Goal: Transaction & Acquisition: Book appointment/travel/reservation

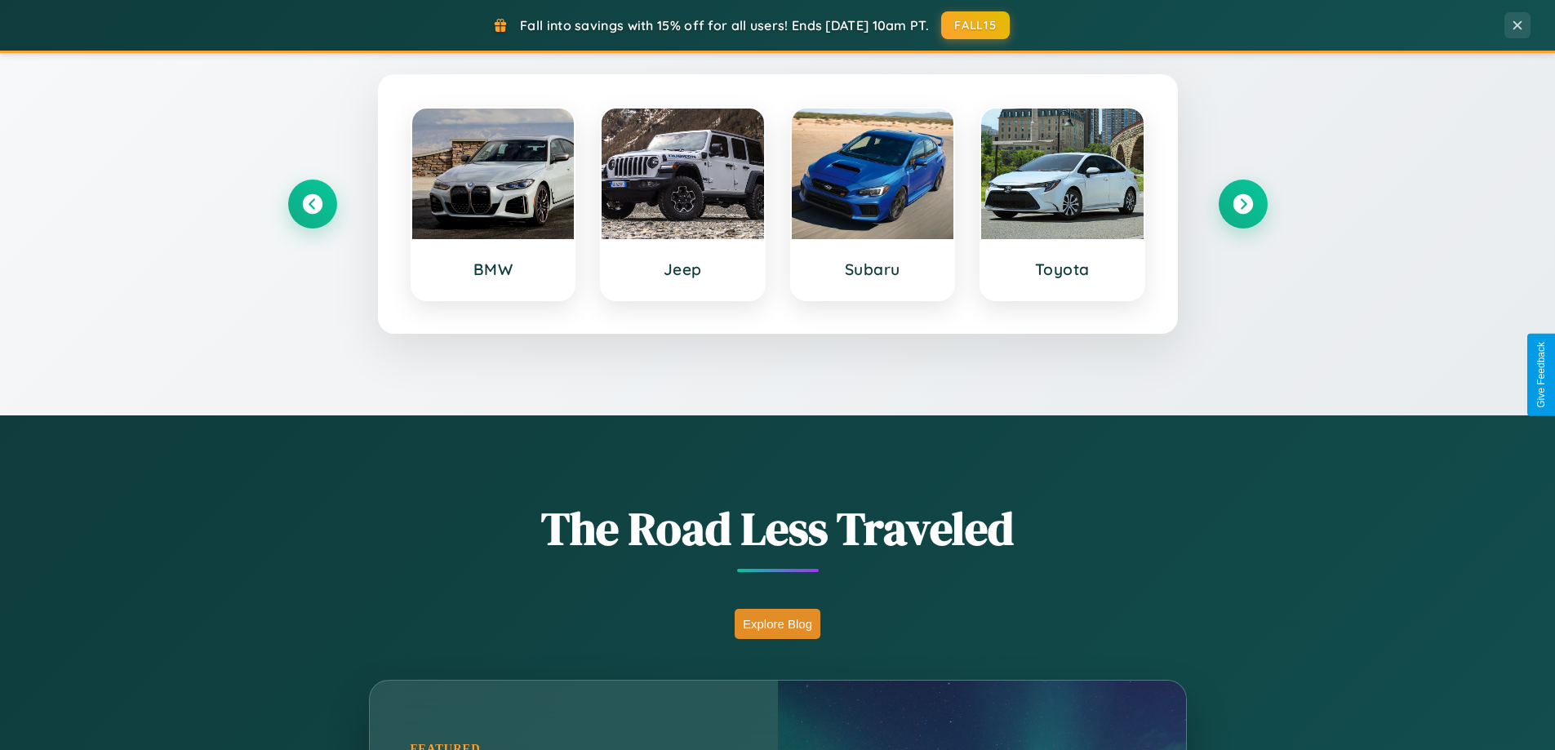
scroll to position [1123, 0]
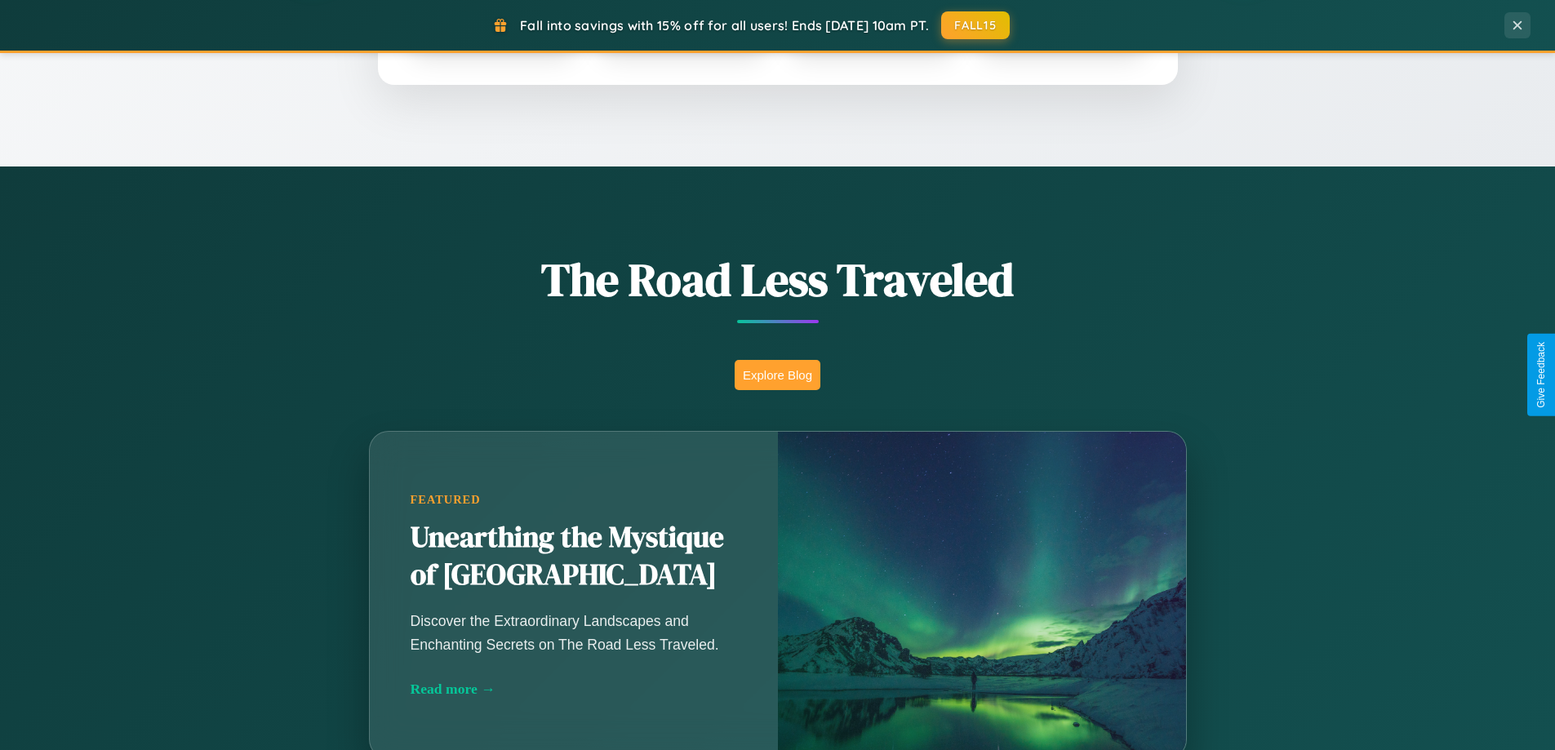
click at [777, 375] on button "Explore Blog" at bounding box center [777, 375] width 86 height 30
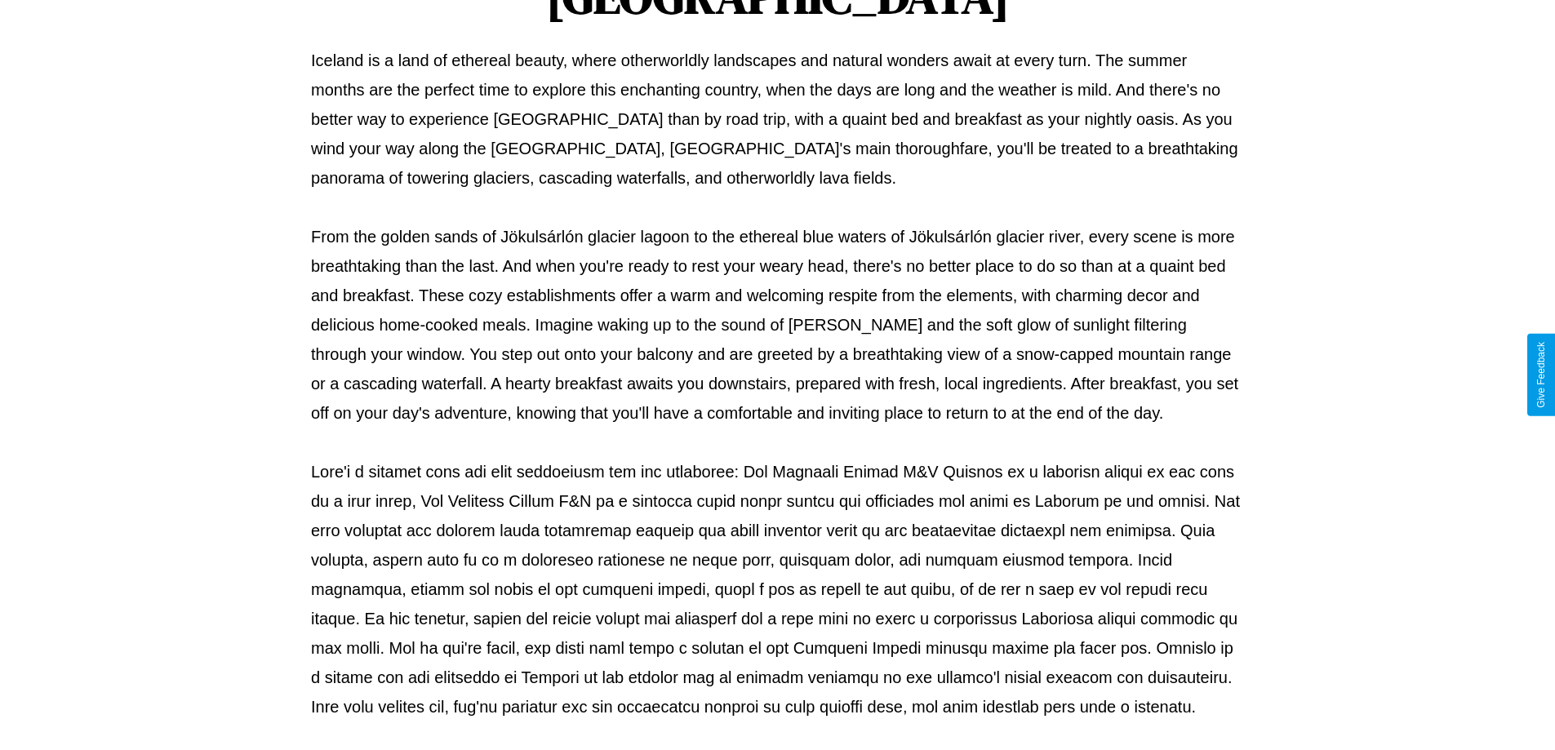
scroll to position [528, 0]
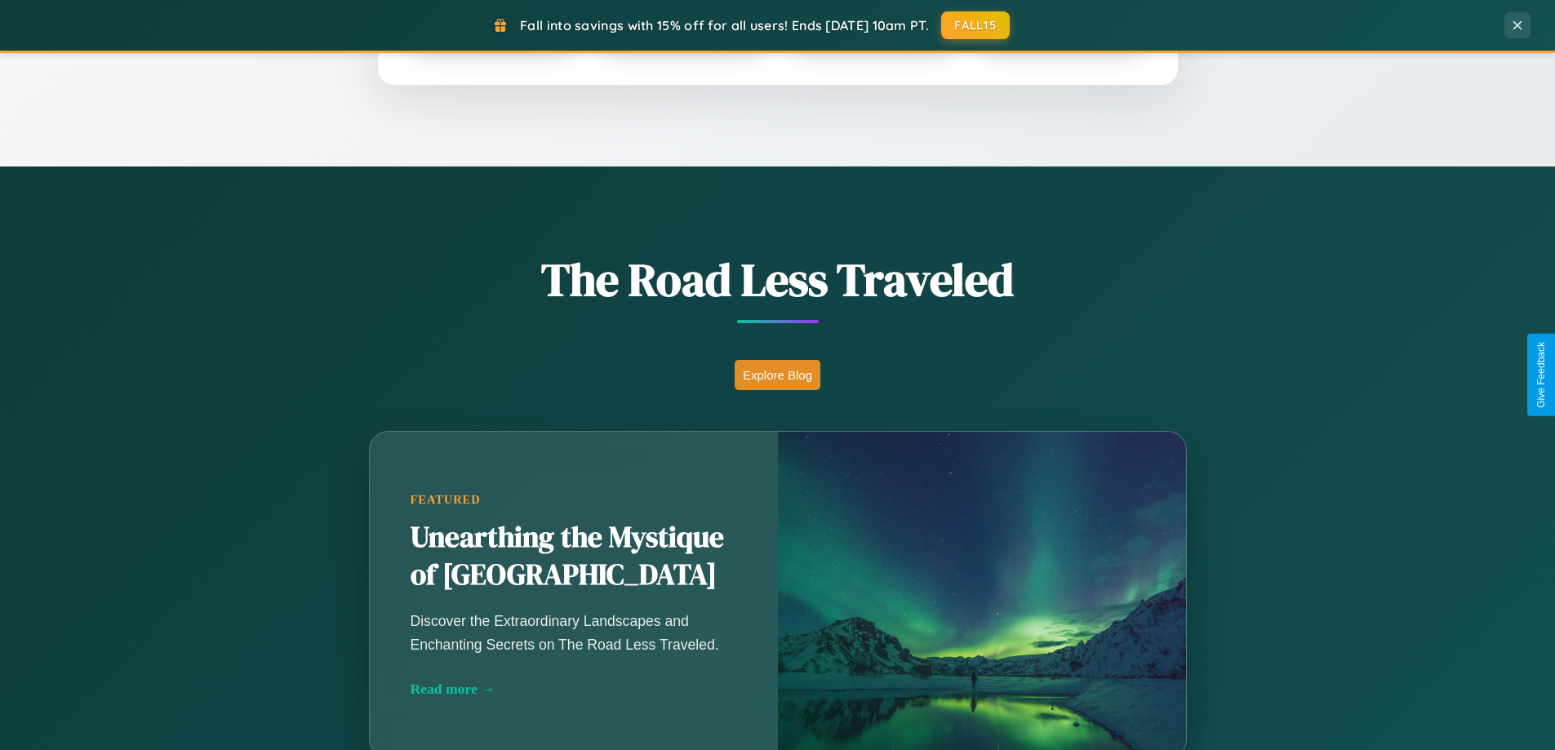
scroll to position [48, 0]
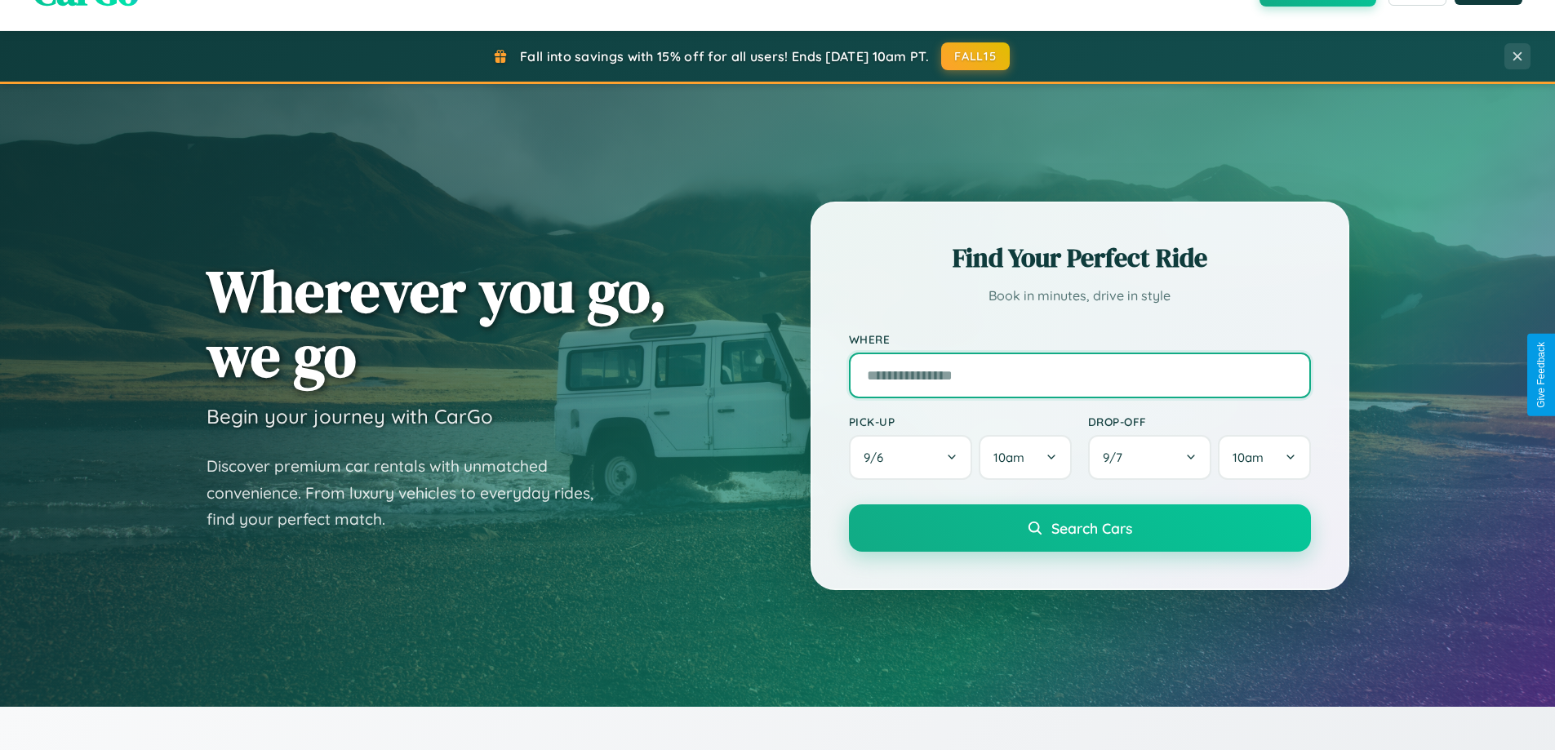
click at [1079, 375] on input "text" at bounding box center [1080, 376] width 462 height 46
type input "******"
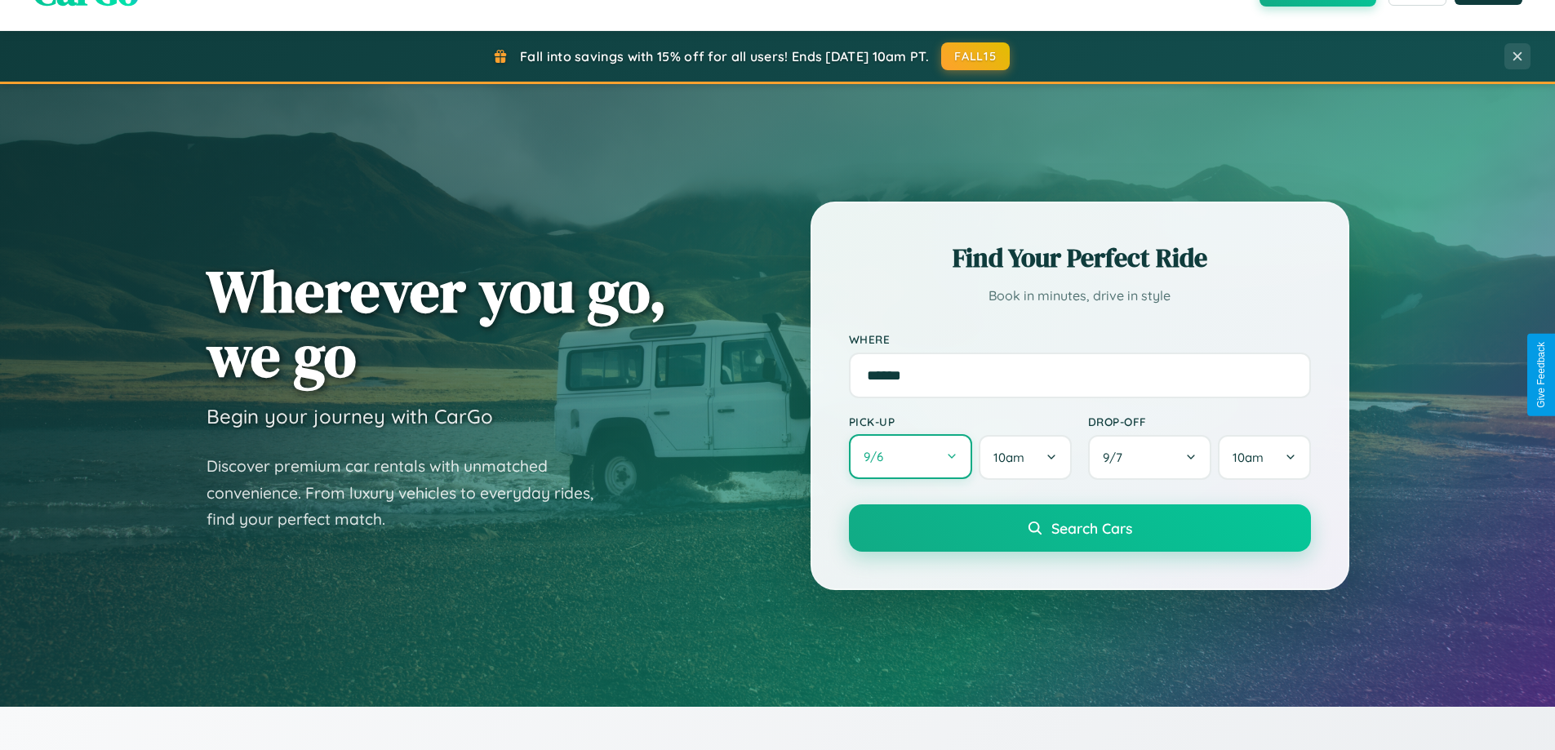
click at [910, 457] on button "9 / 6" at bounding box center [911, 456] width 124 height 45
select select "*"
select select "****"
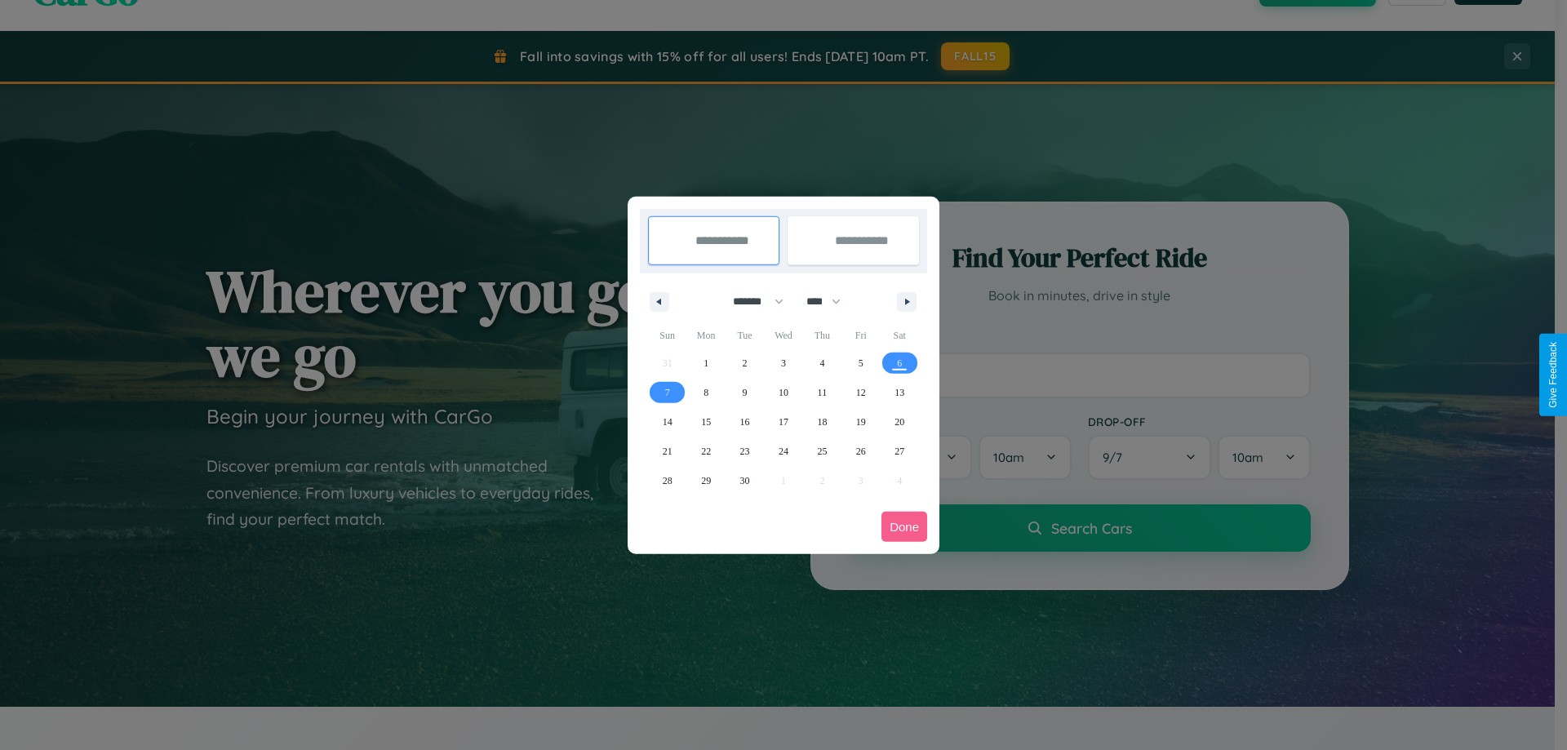
click at [751, 301] on select "******* ******** ***** ***** *** **** **** ****** ********* ******* ******** **…" at bounding box center [755, 301] width 69 height 27
select select "*"
click at [831, 301] on select "**** **** **** **** **** **** **** **** **** **** **** **** **** **** **** ****…" at bounding box center [822, 301] width 49 height 27
select select "****"
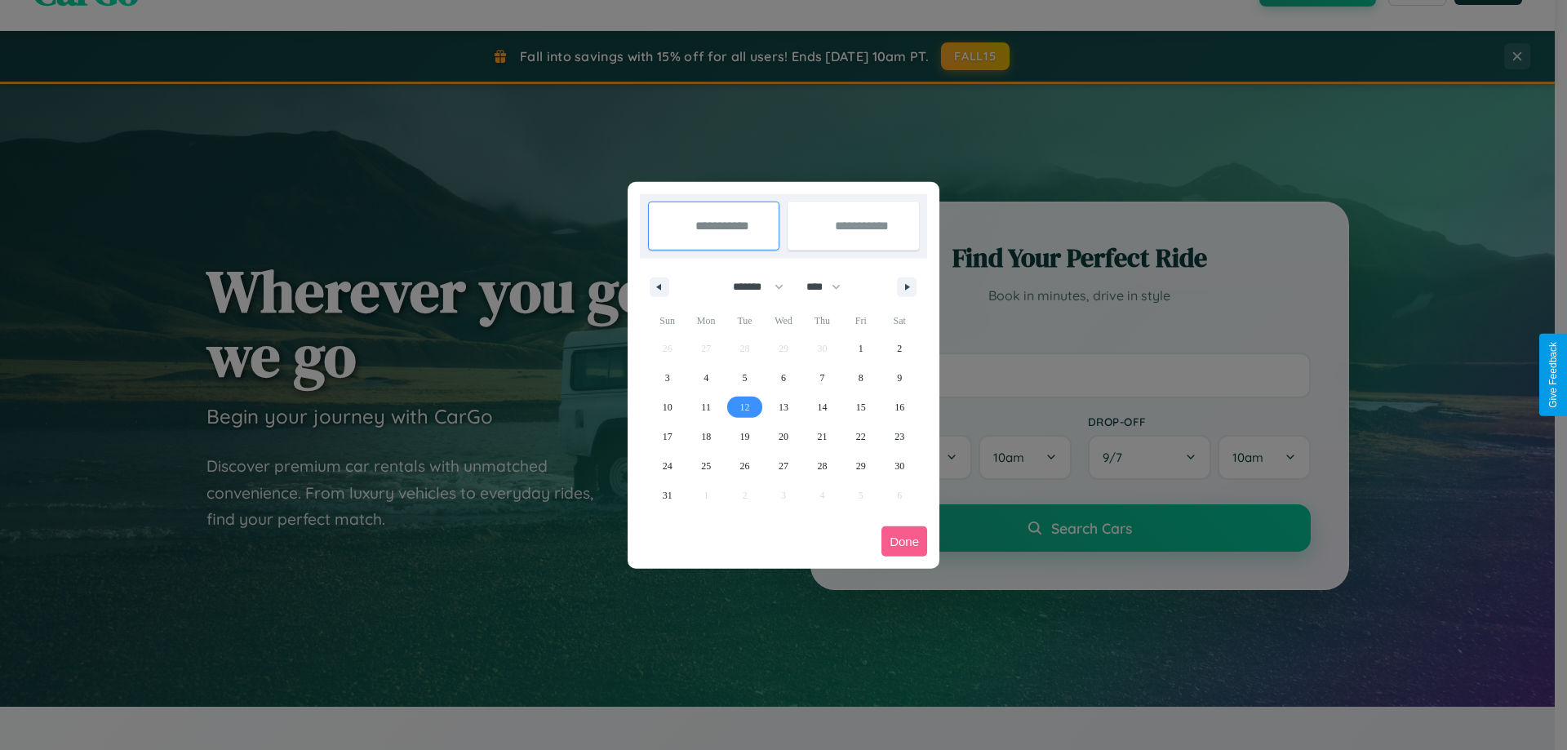
click at [744, 406] on span "12" at bounding box center [745, 407] width 10 height 29
type input "**********"
click at [667, 436] on span "17" at bounding box center [668, 436] width 10 height 29
type input "**********"
click at [904, 541] on button "Done" at bounding box center [904, 541] width 46 height 30
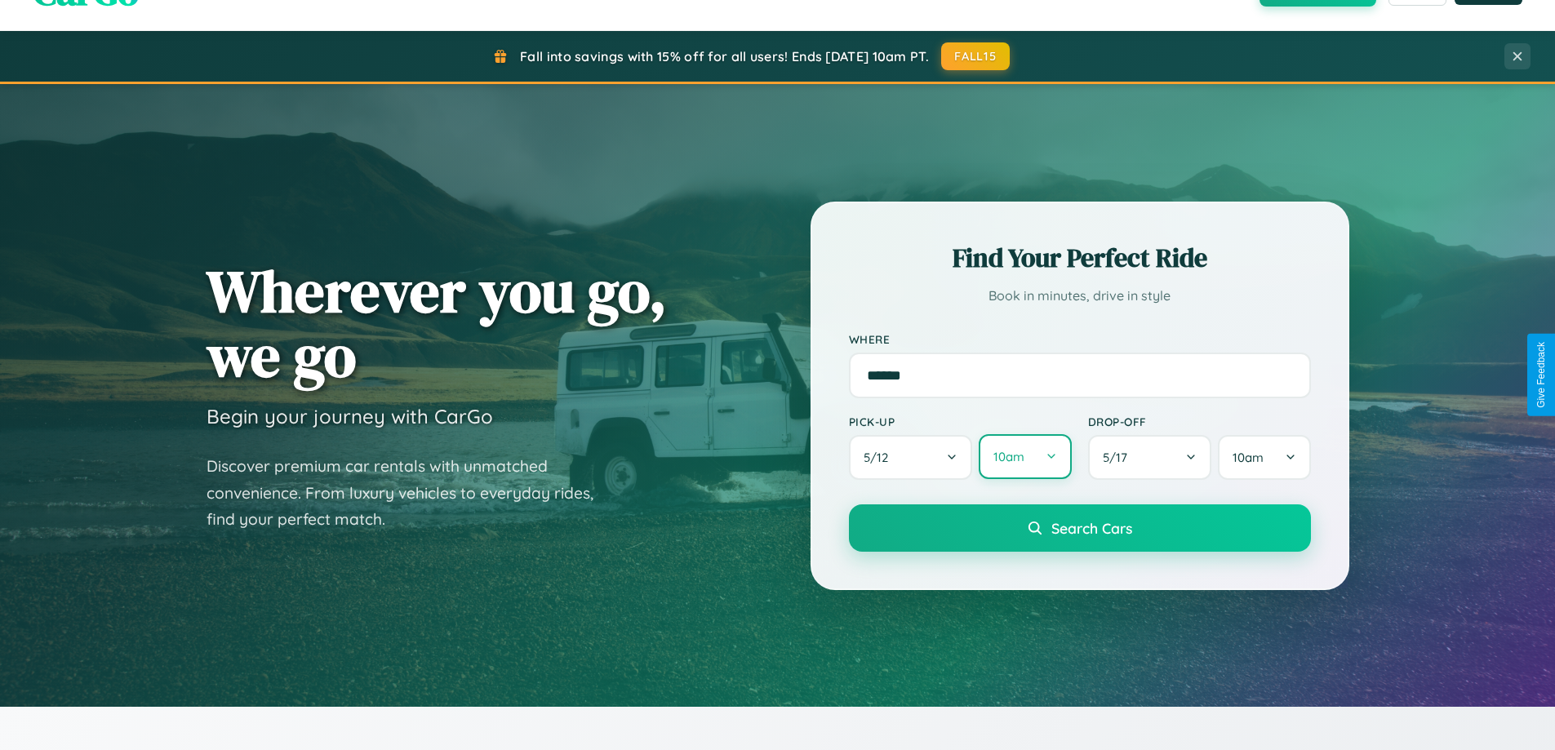
click at [1024, 457] on button "10am" at bounding box center [1024, 456] width 92 height 45
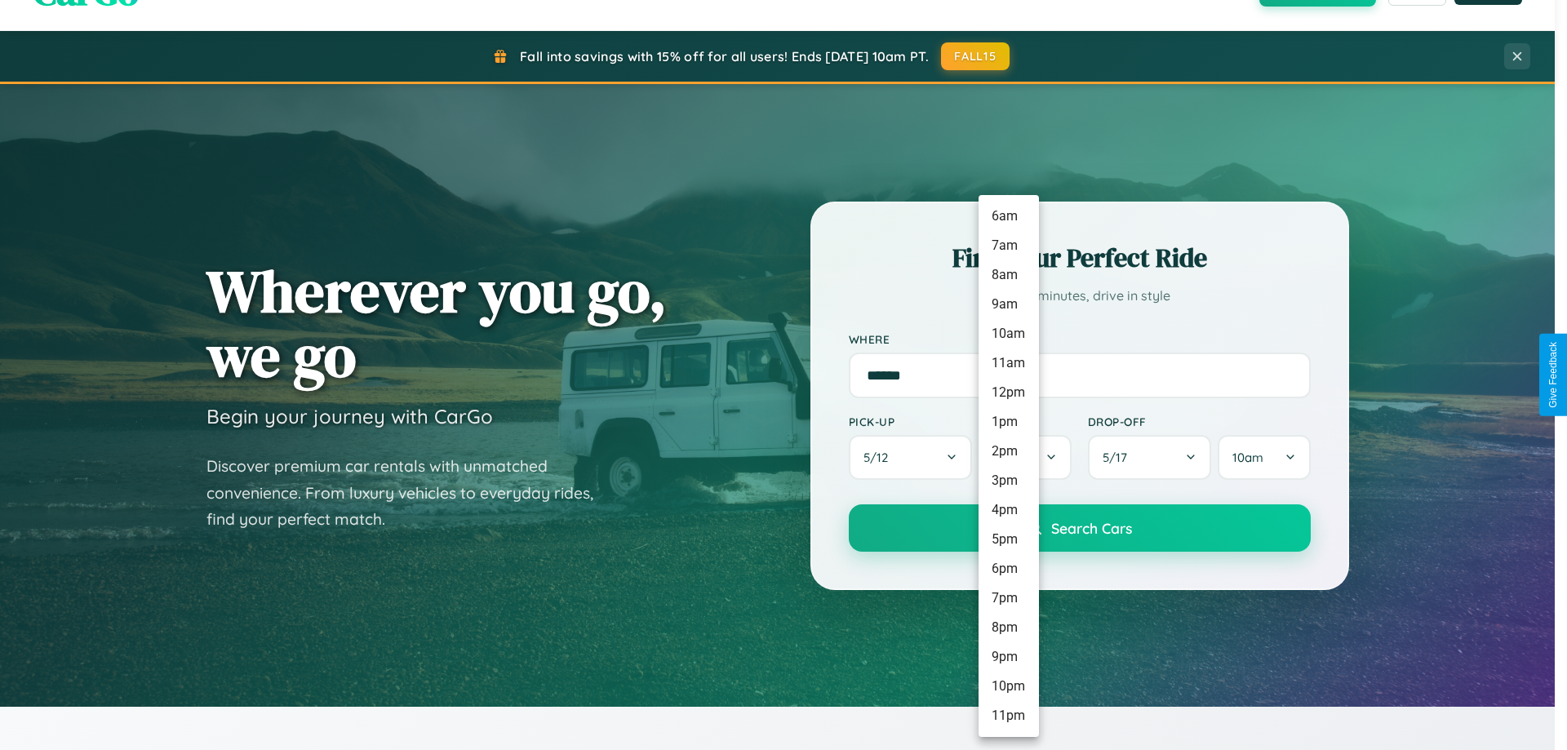
click at [1008, 657] on li "9pm" at bounding box center [1008, 656] width 60 height 29
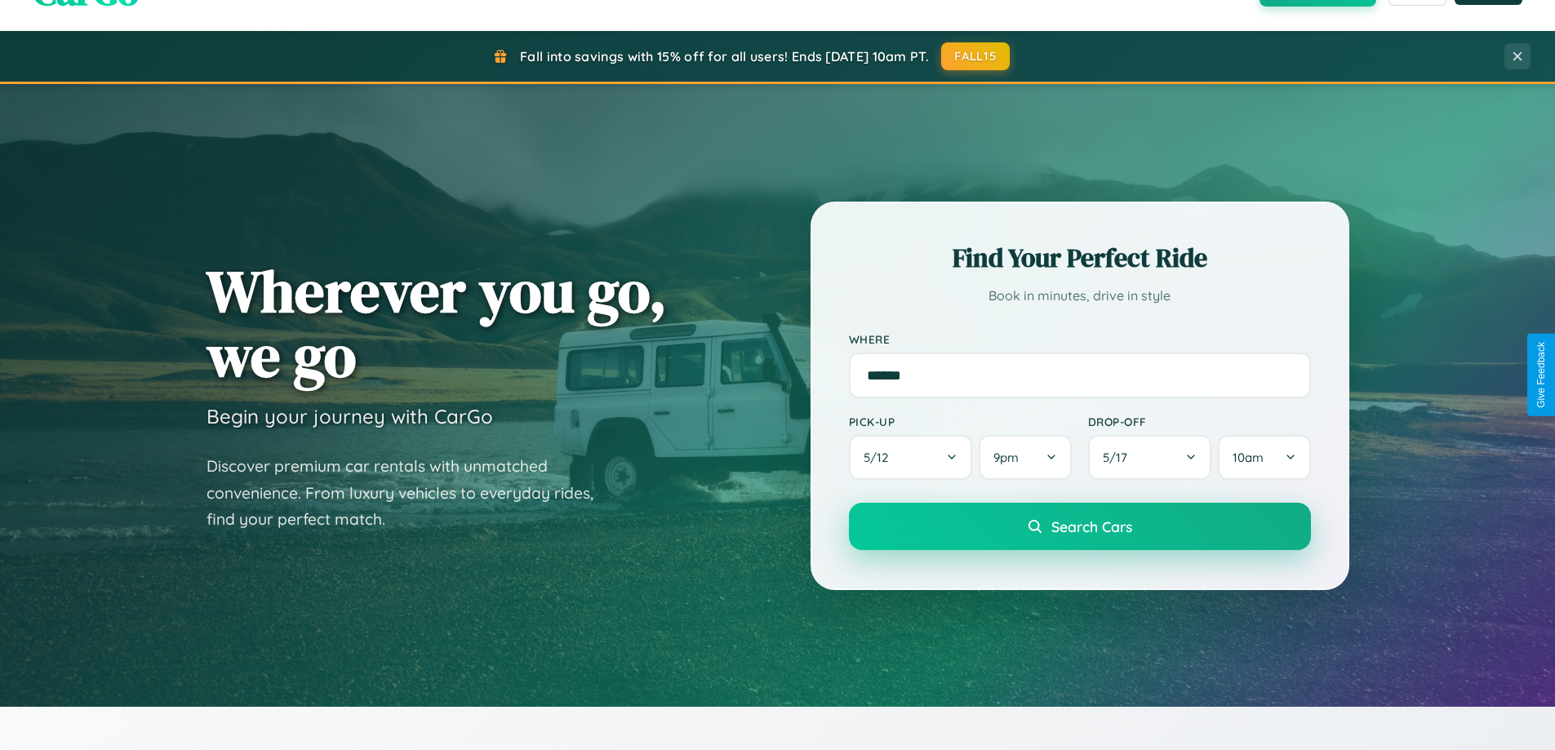
click at [1079, 528] on span "Search Cars" at bounding box center [1091, 526] width 81 height 18
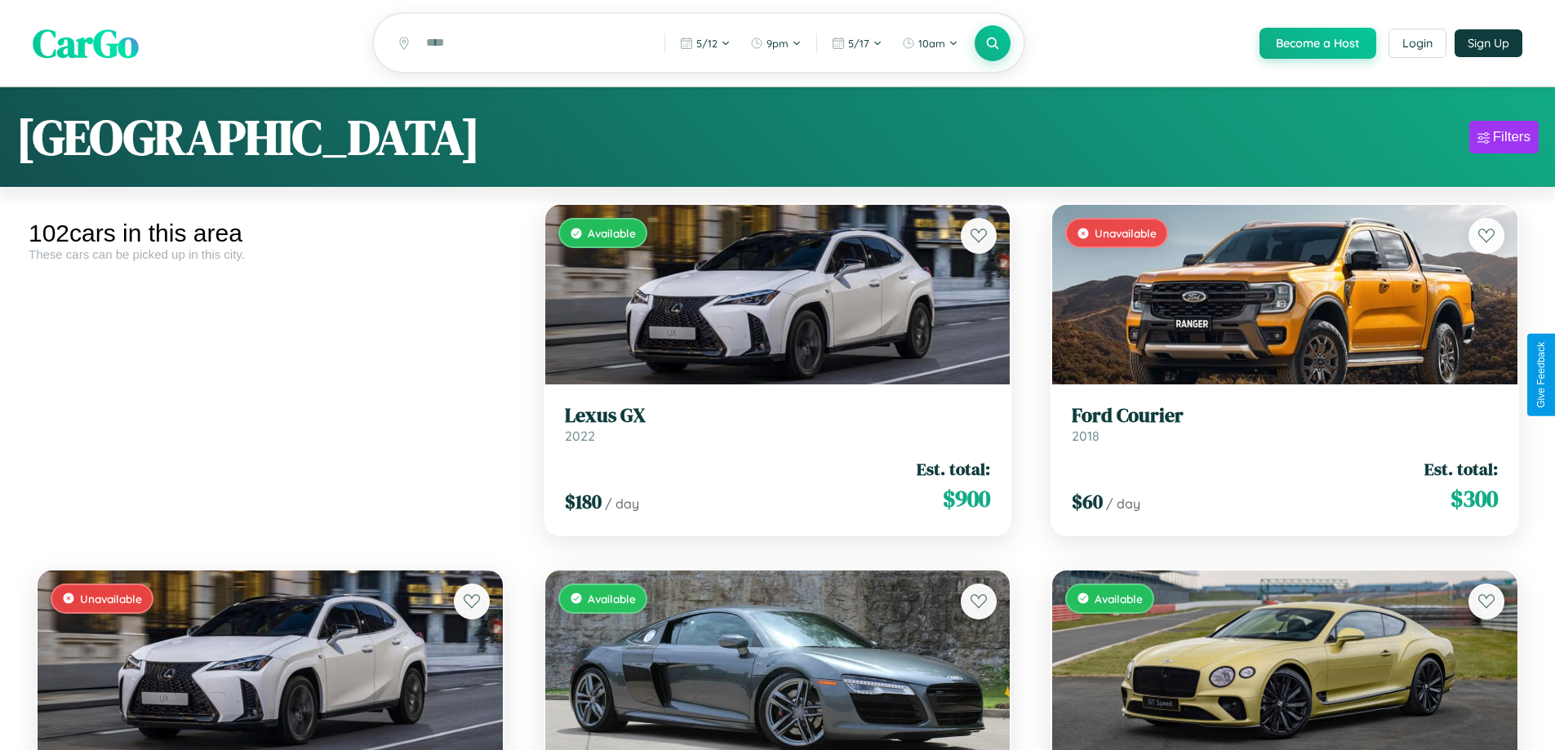
scroll to position [3518, 0]
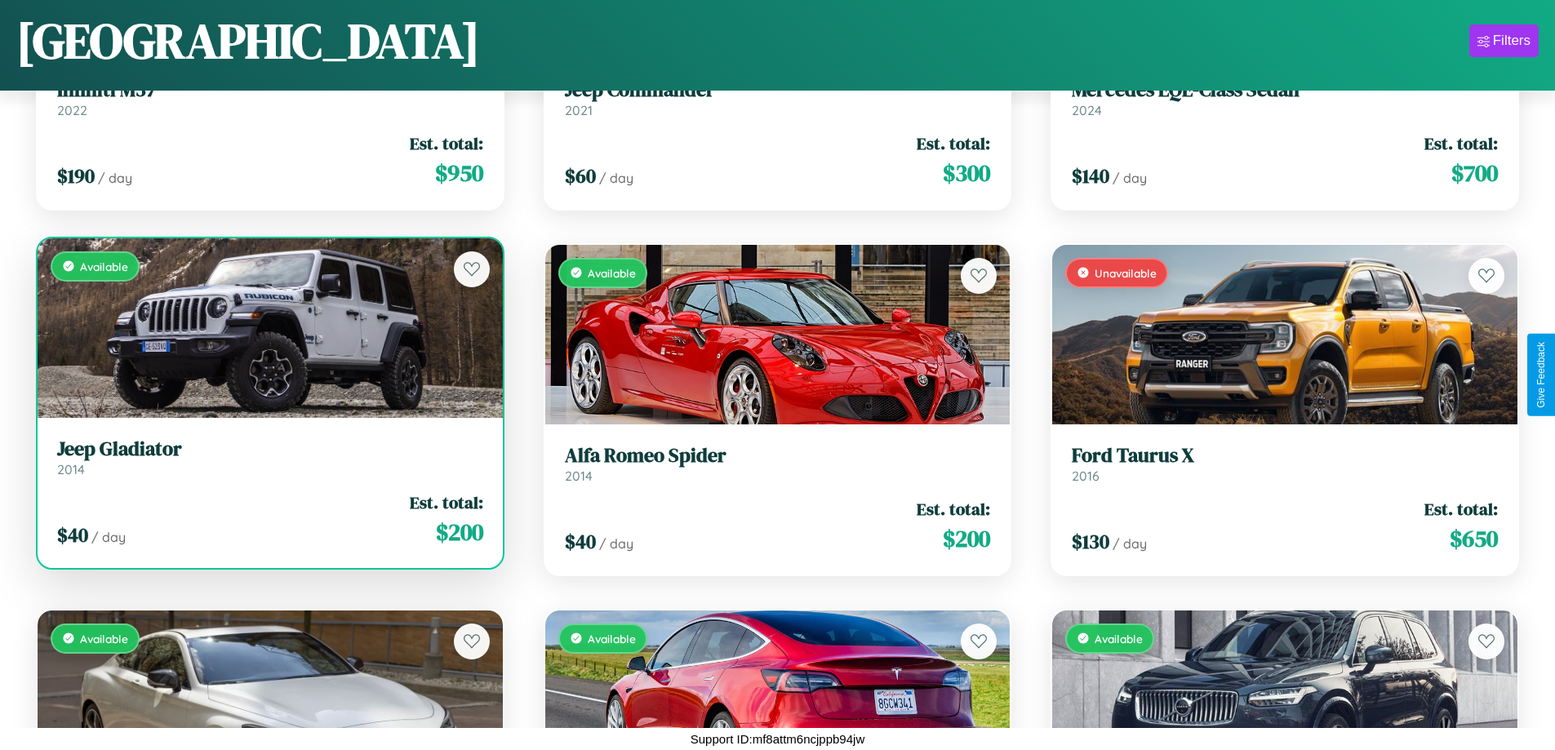
click at [268, 460] on link "Jeep Gladiator 2014" at bounding box center [270, 457] width 426 height 40
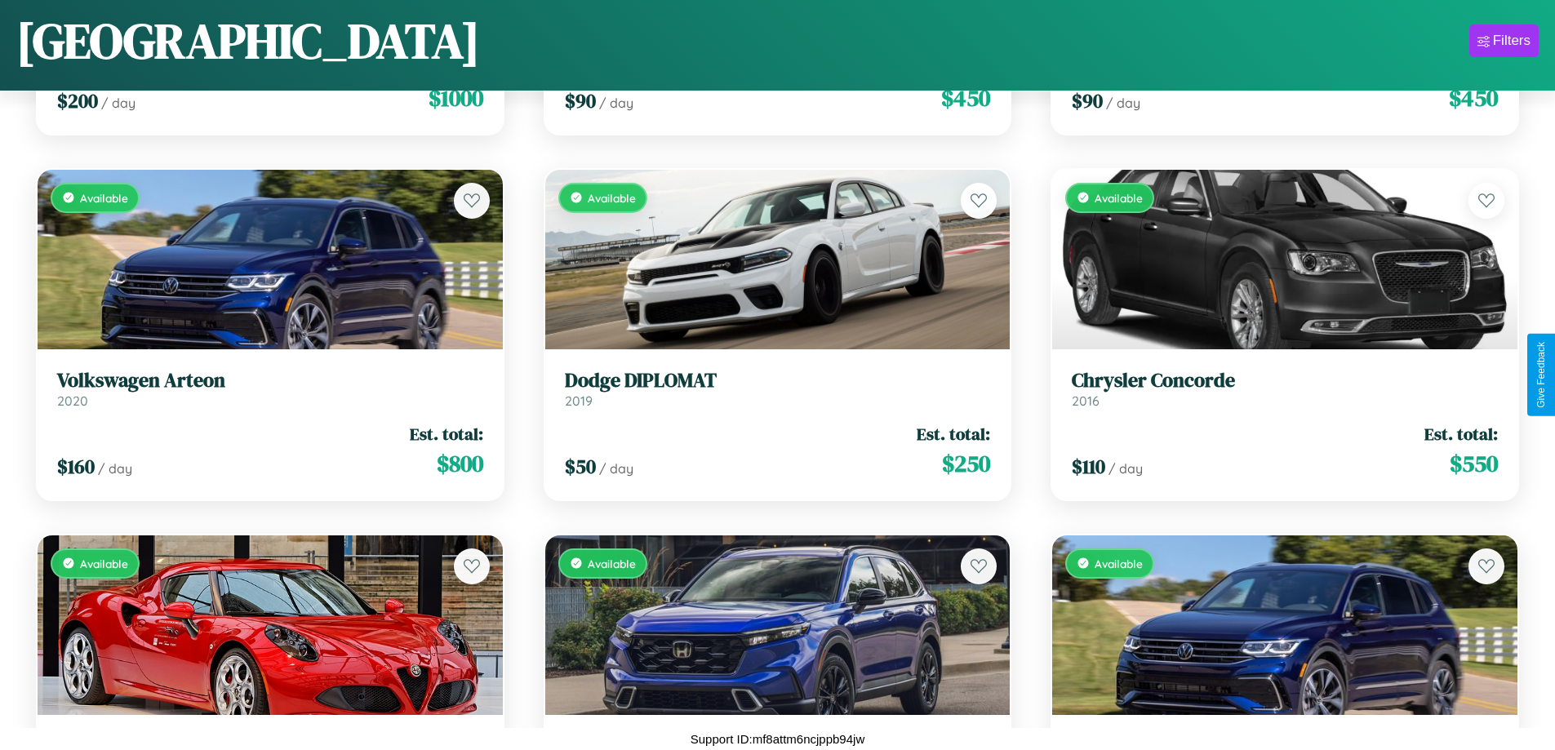
scroll to position [10461, 0]
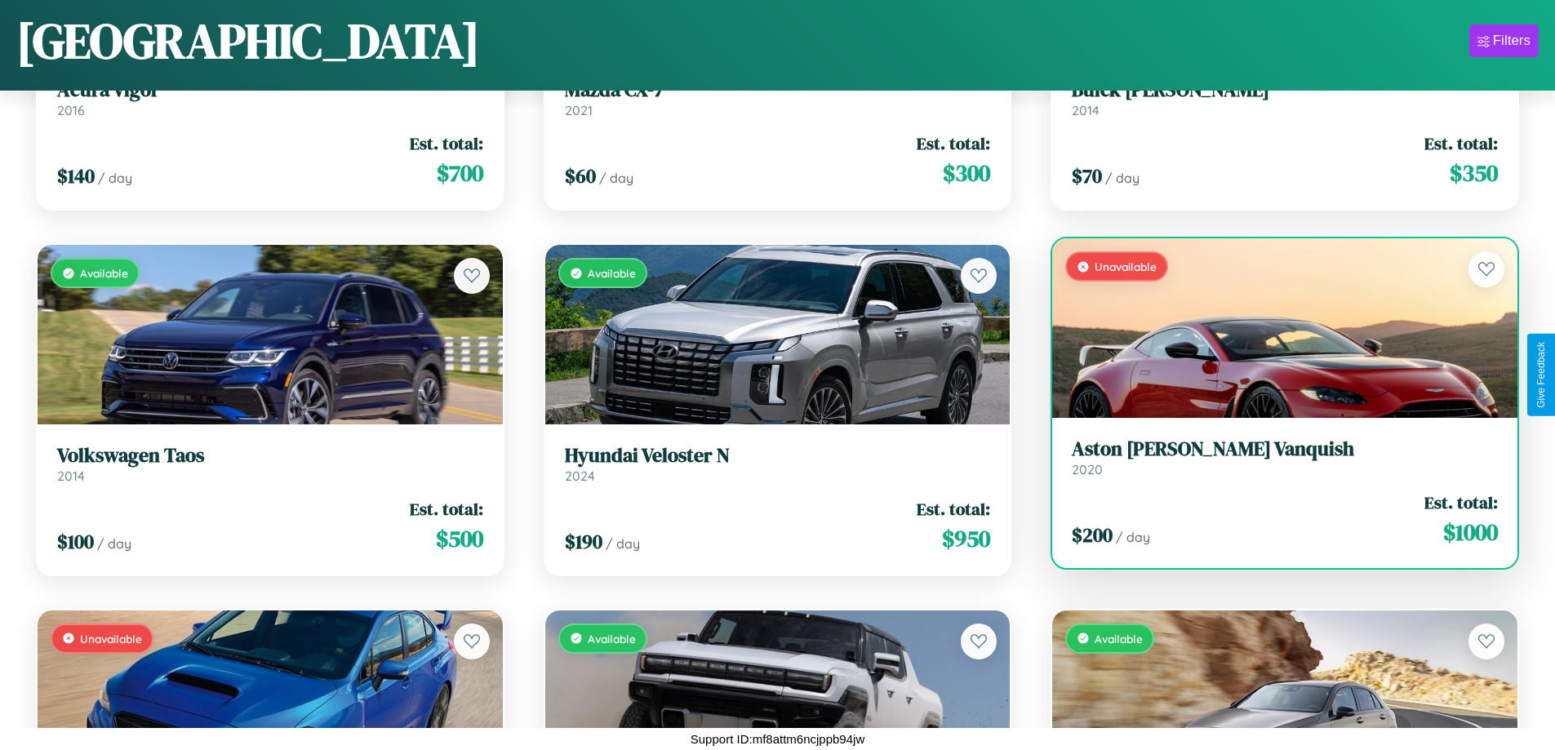
click at [1274, 328] on div "Unavailable" at bounding box center [1284, 328] width 465 height 180
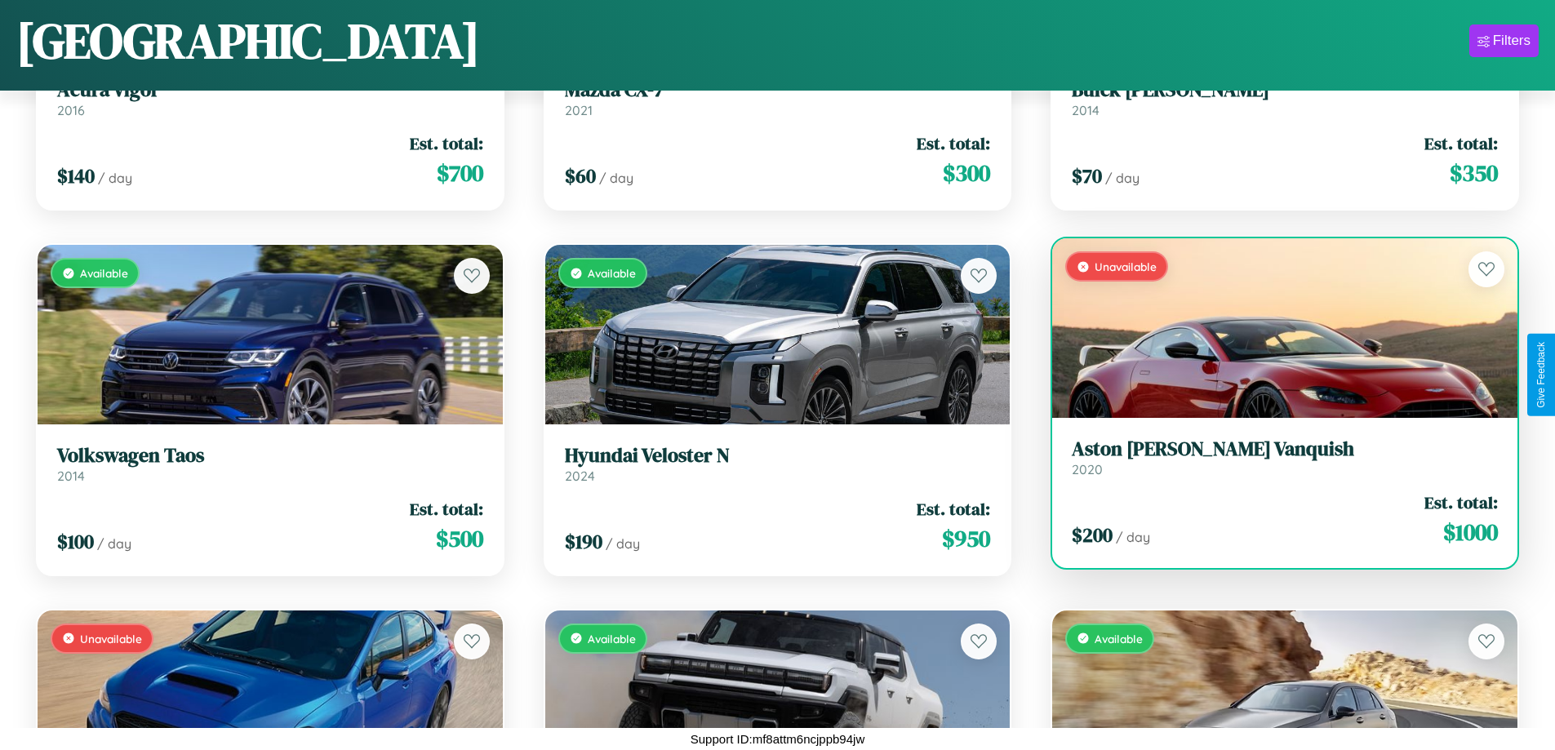
click at [1274, 328] on div "Unavailable" at bounding box center [1284, 328] width 465 height 180
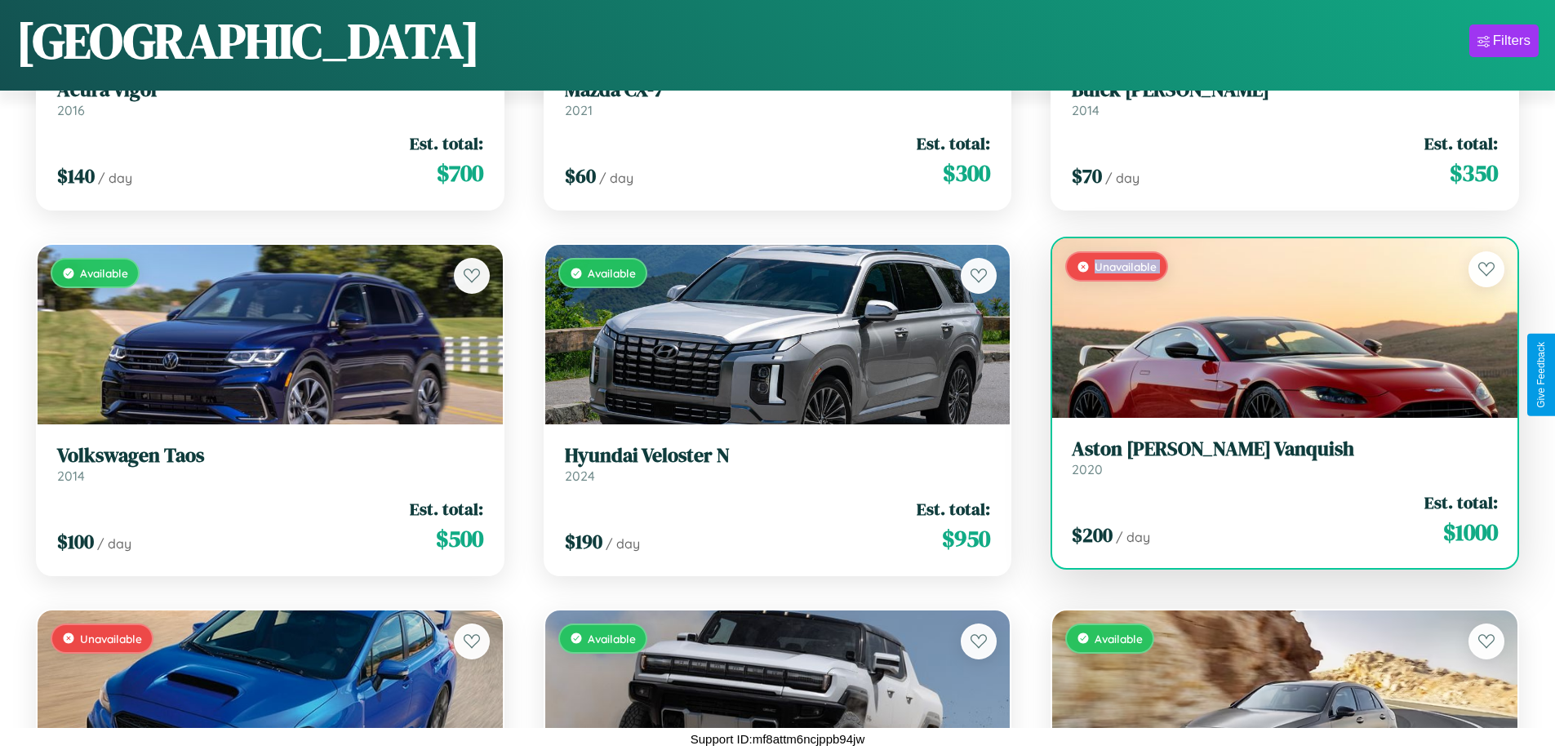
click at [1274, 328] on div "Unavailable" at bounding box center [1284, 328] width 465 height 180
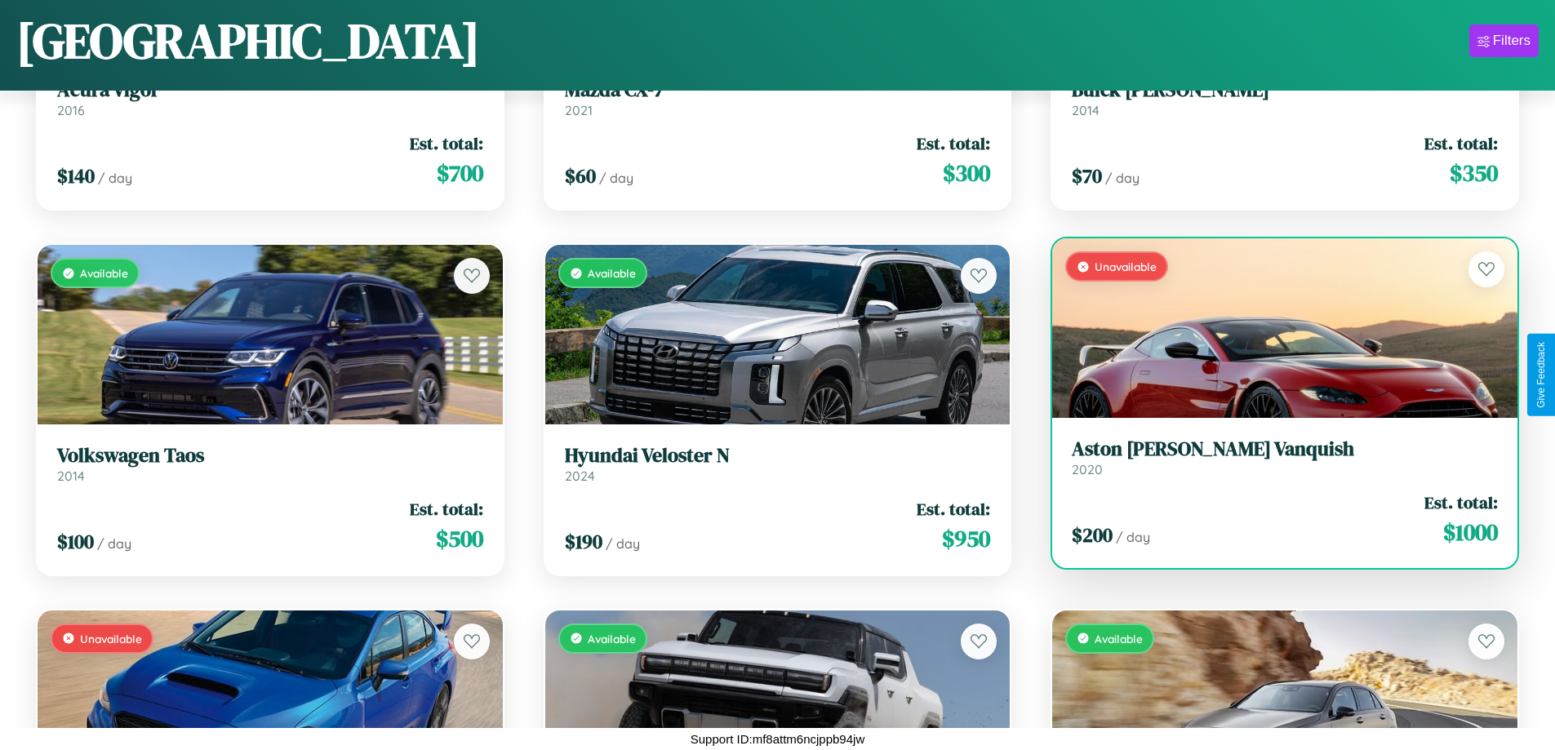
click at [1274, 328] on div "Unavailable" at bounding box center [1284, 328] width 465 height 180
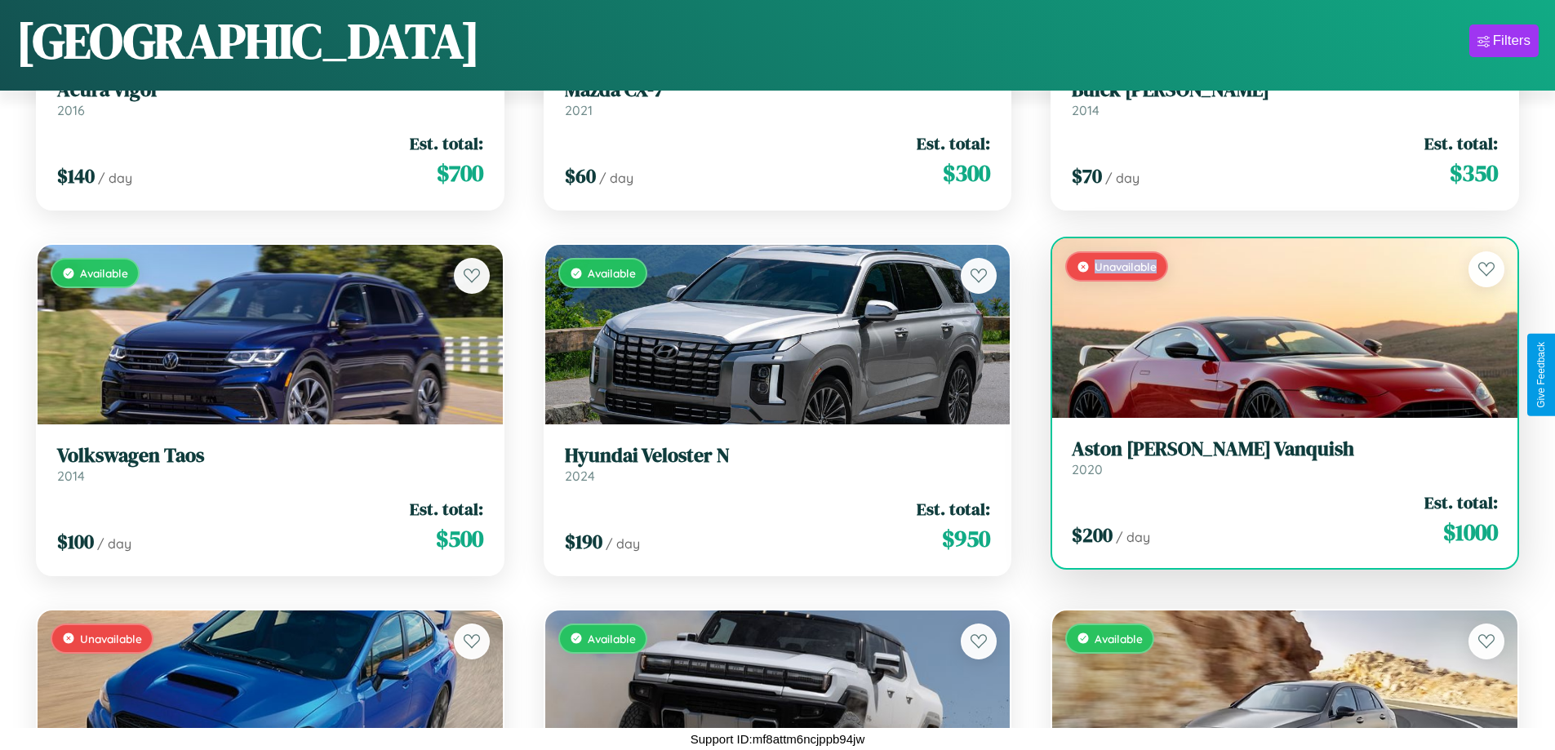
click at [1274, 328] on div "Unavailable" at bounding box center [1284, 328] width 465 height 180
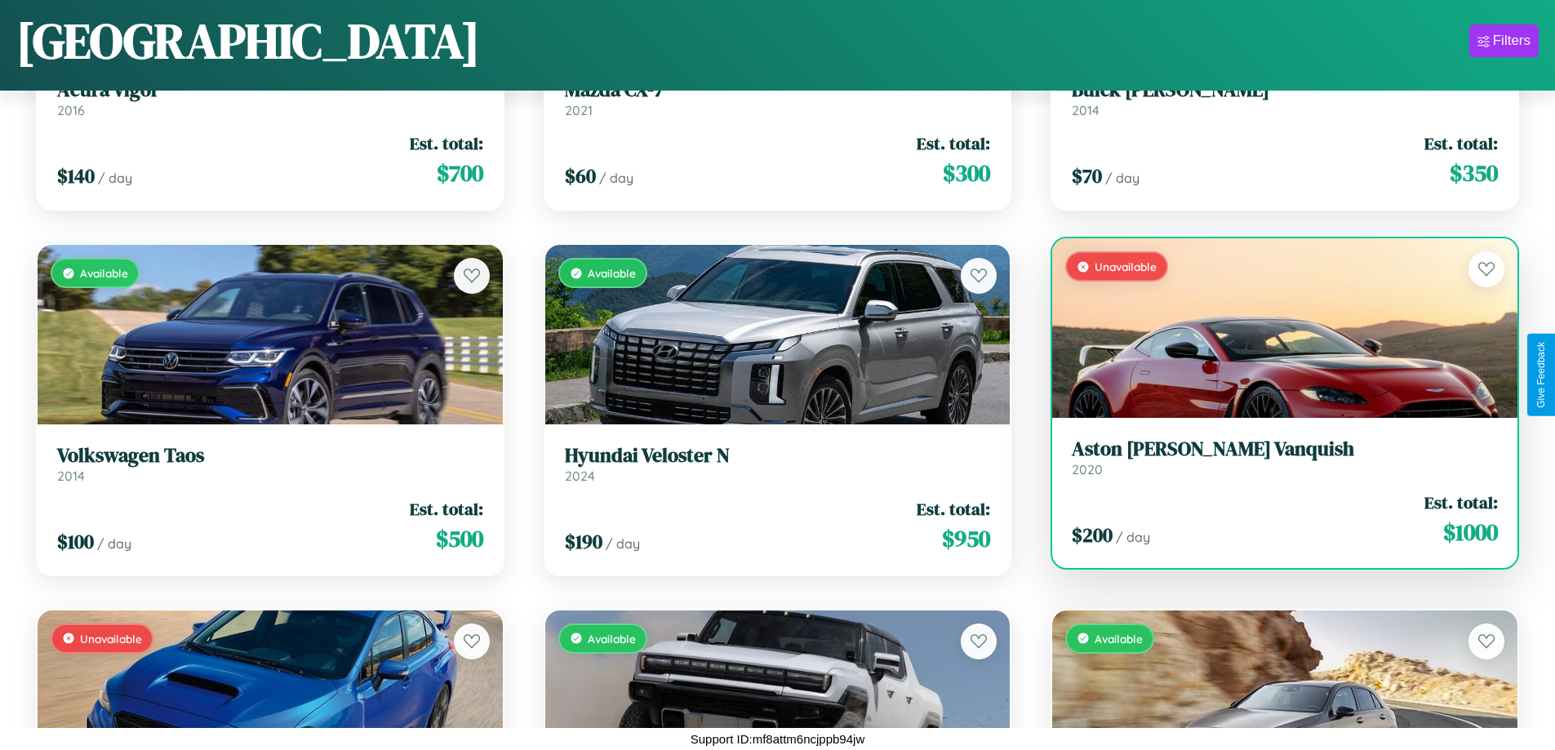
click at [1274, 457] on h3 "Aston [PERSON_NAME] Vanquish" at bounding box center [1284, 449] width 426 height 24
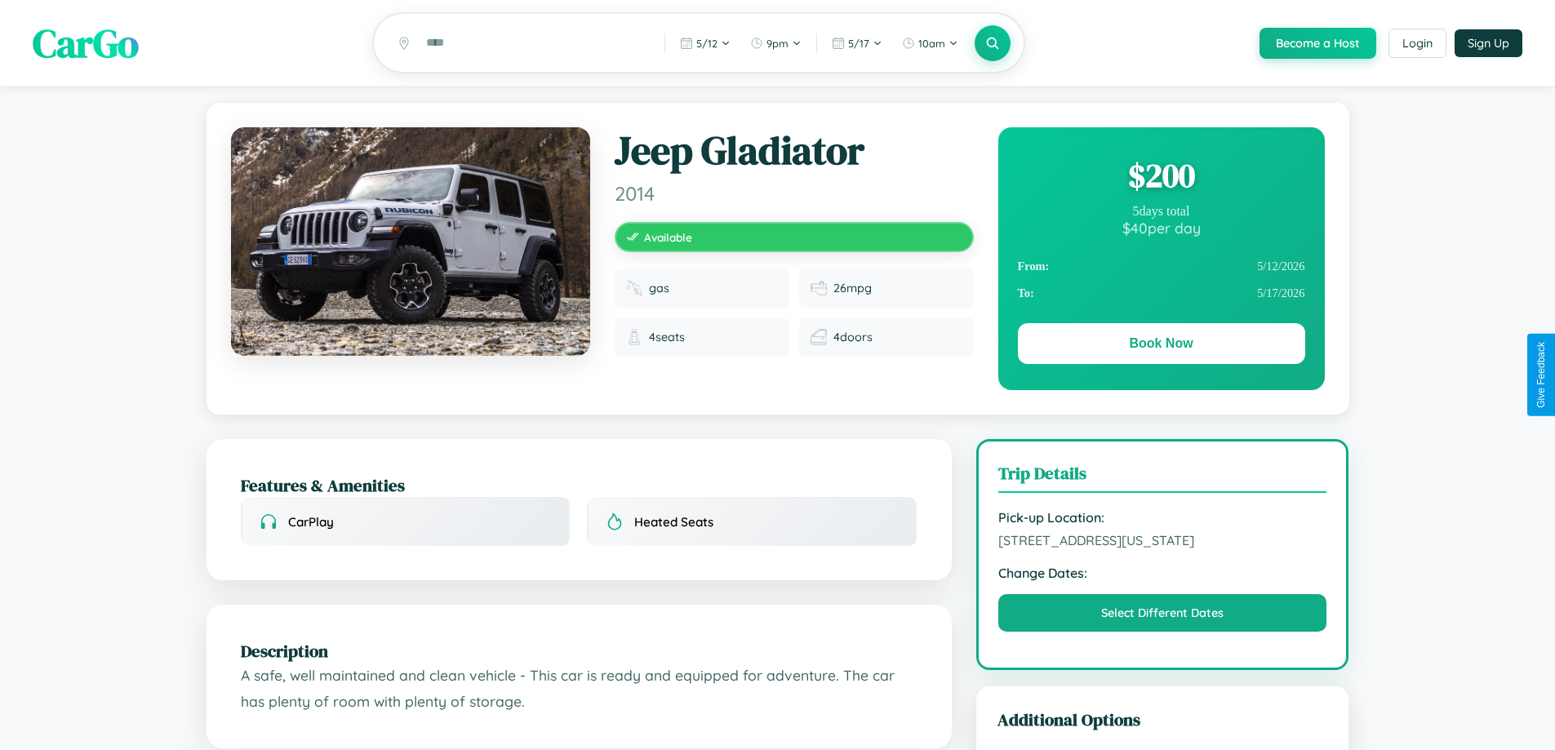
scroll to position [176, 0]
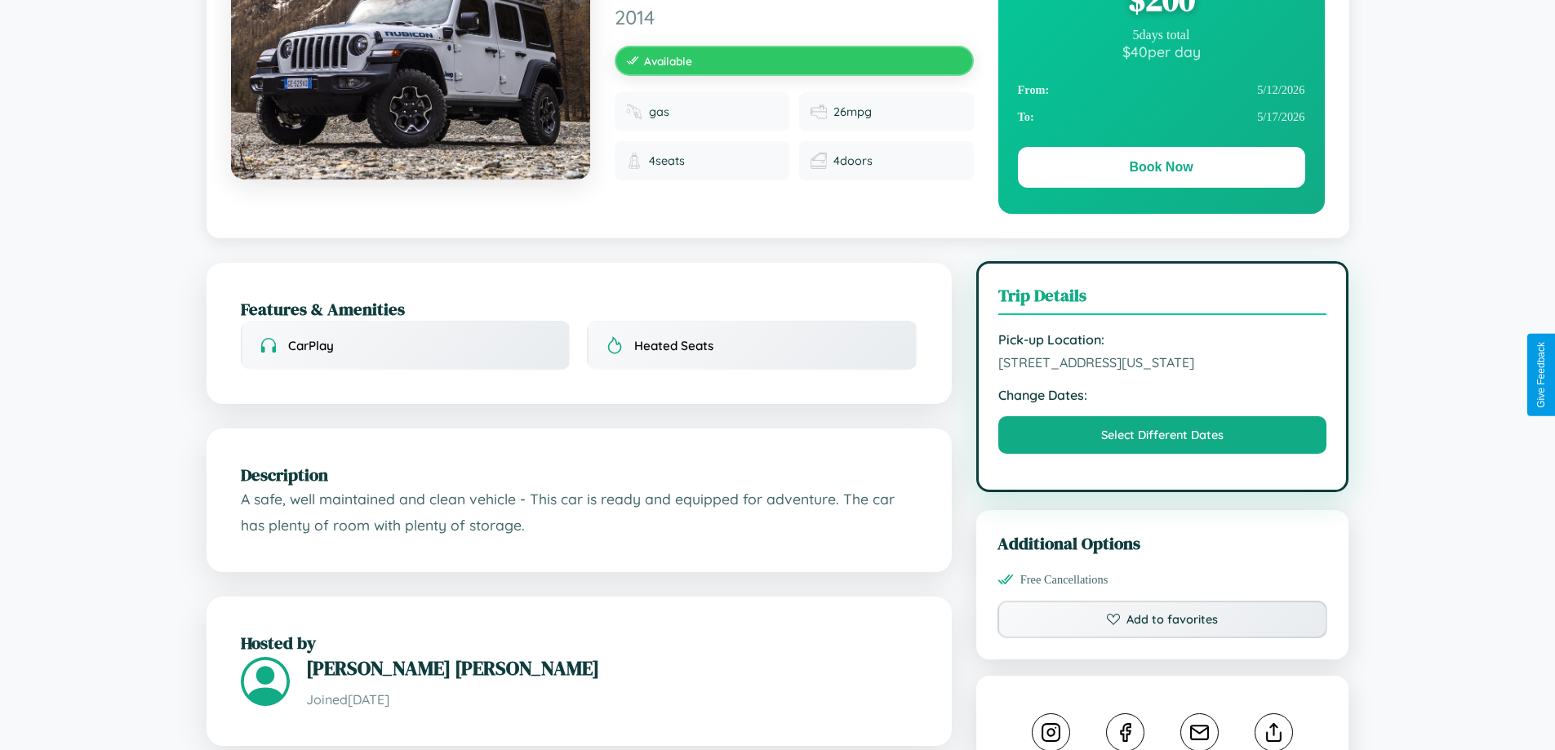
click at [1162, 370] on span "2333 Chestnut Street Boston Massachusetts 33133 United States" at bounding box center [1162, 362] width 329 height 16
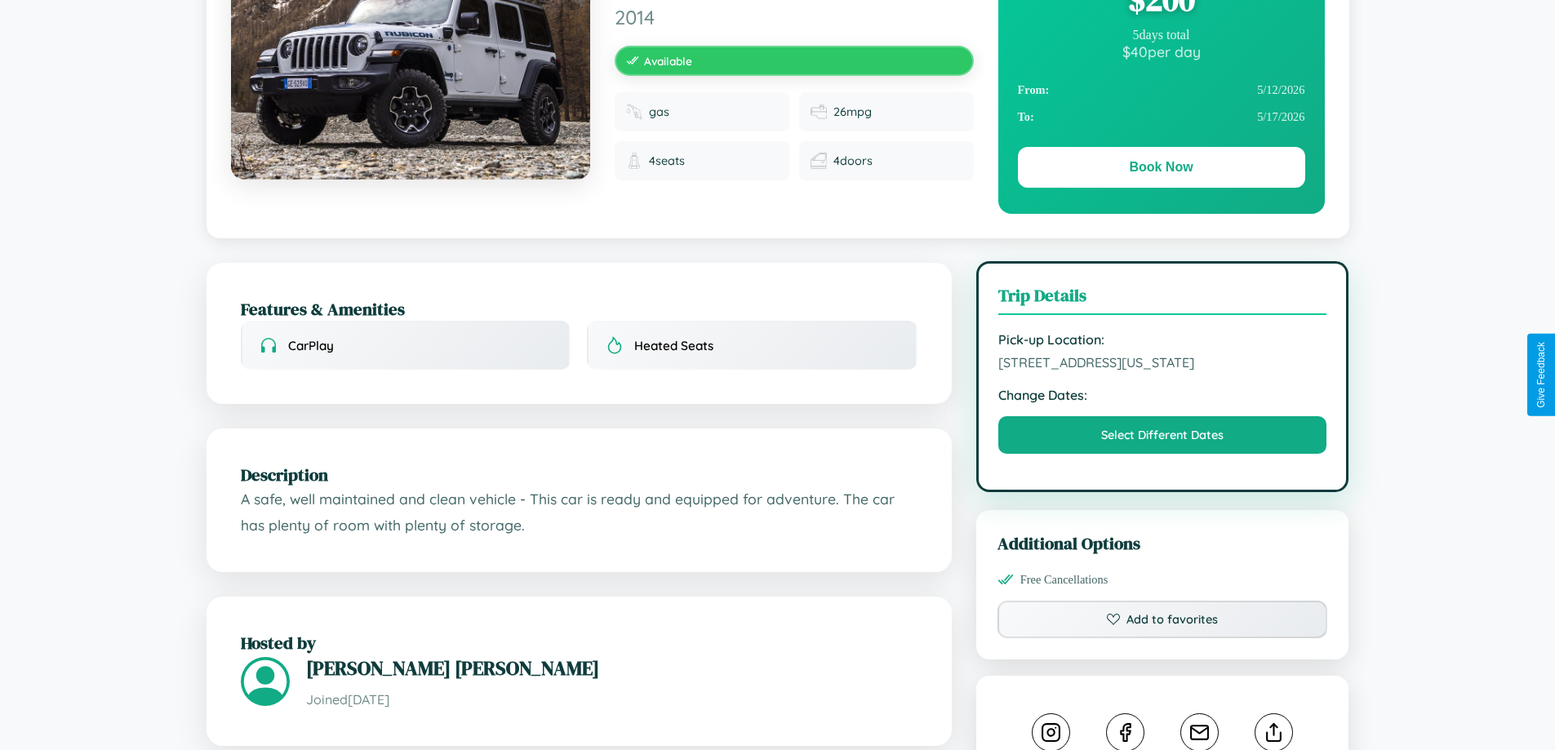
click at [1162, 370] on span "2333 Chestnut Street Boston Massachusetts 33133 United States" at bounding box center [1162, 362] width 329 height 16
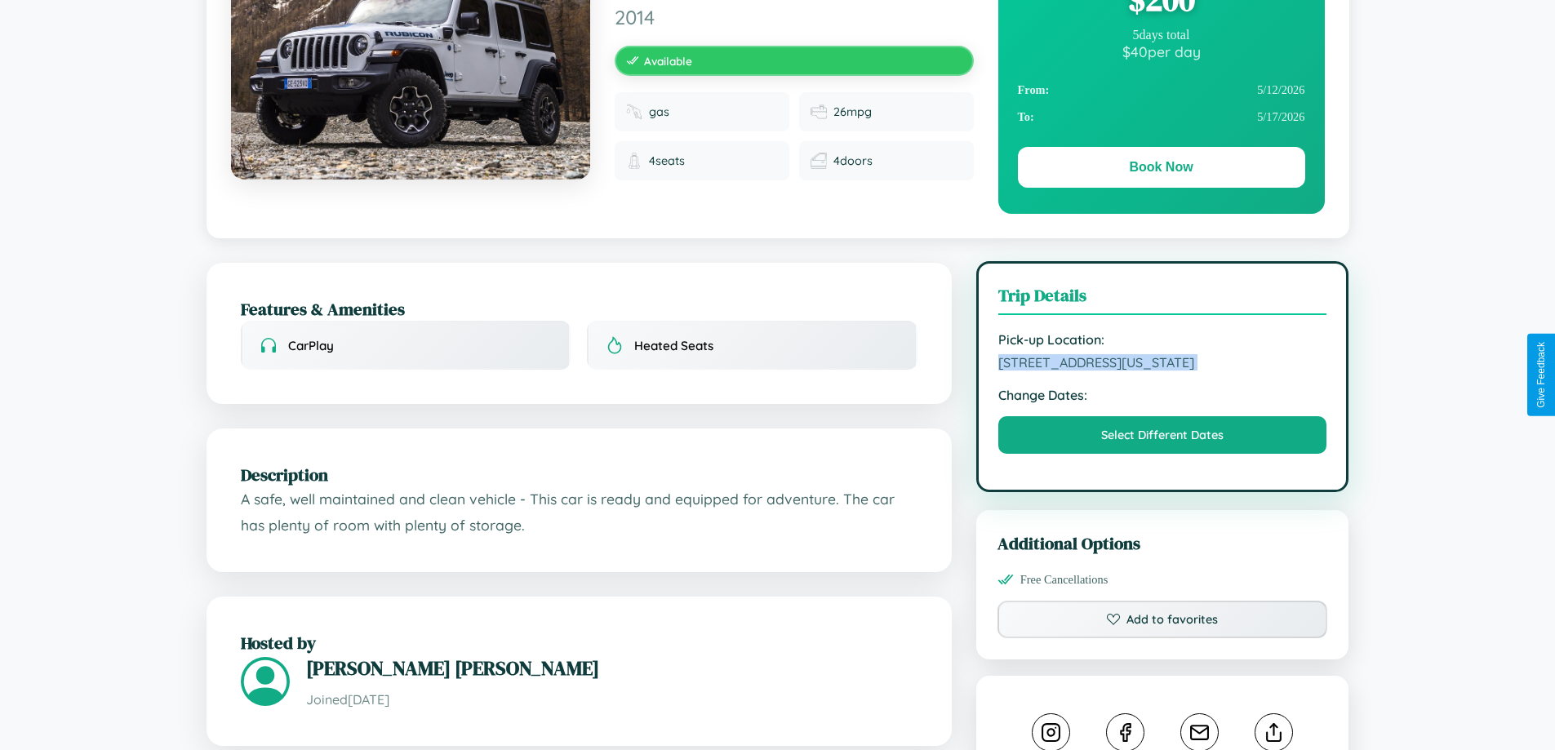
click at [1162, 370] on span "2333 Chestnut Street Boston Massachusetts 33133 United States" at bounding box center [1162, 362] width 329 height 16
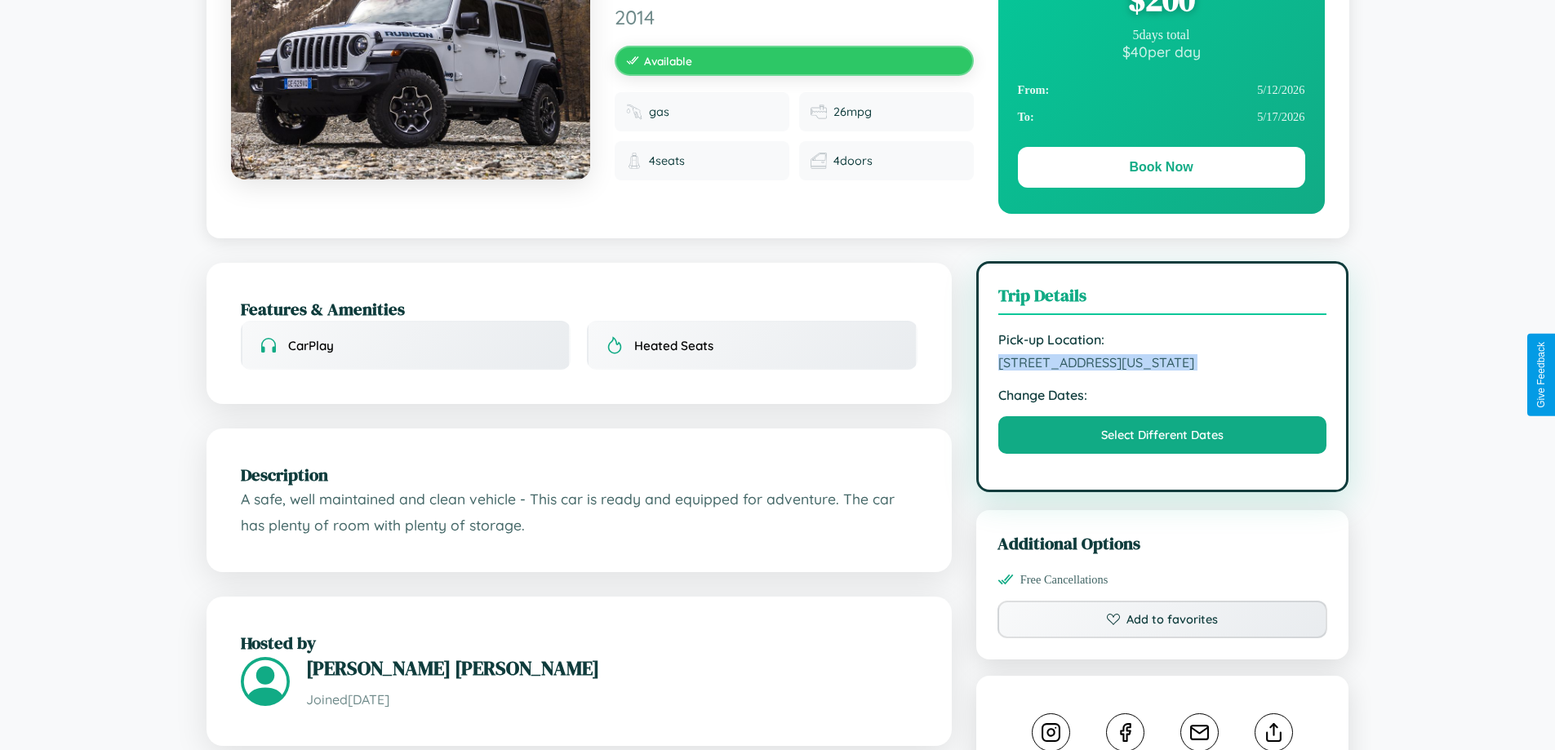
click at [1162, 370] on span "2333 Chestnut Street Boston Massachusetts 33133 United States" at bounding box center [1162, 362] width 329 height 16
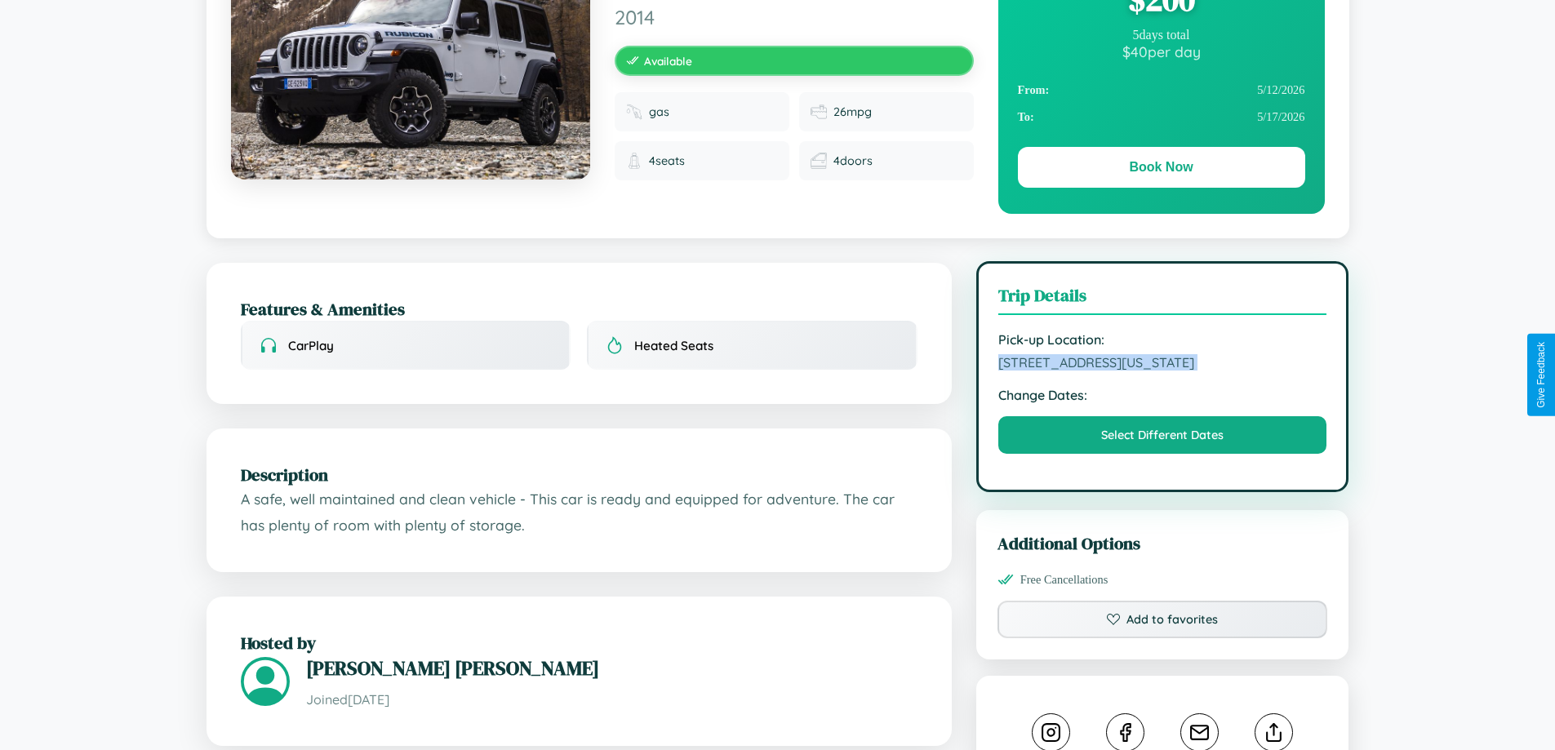
click at [1162, 370] on span "2333 Chestnut Street Boston Massachusetts 33133 United States" at bounding box center [1162, 362] width 329 height 16
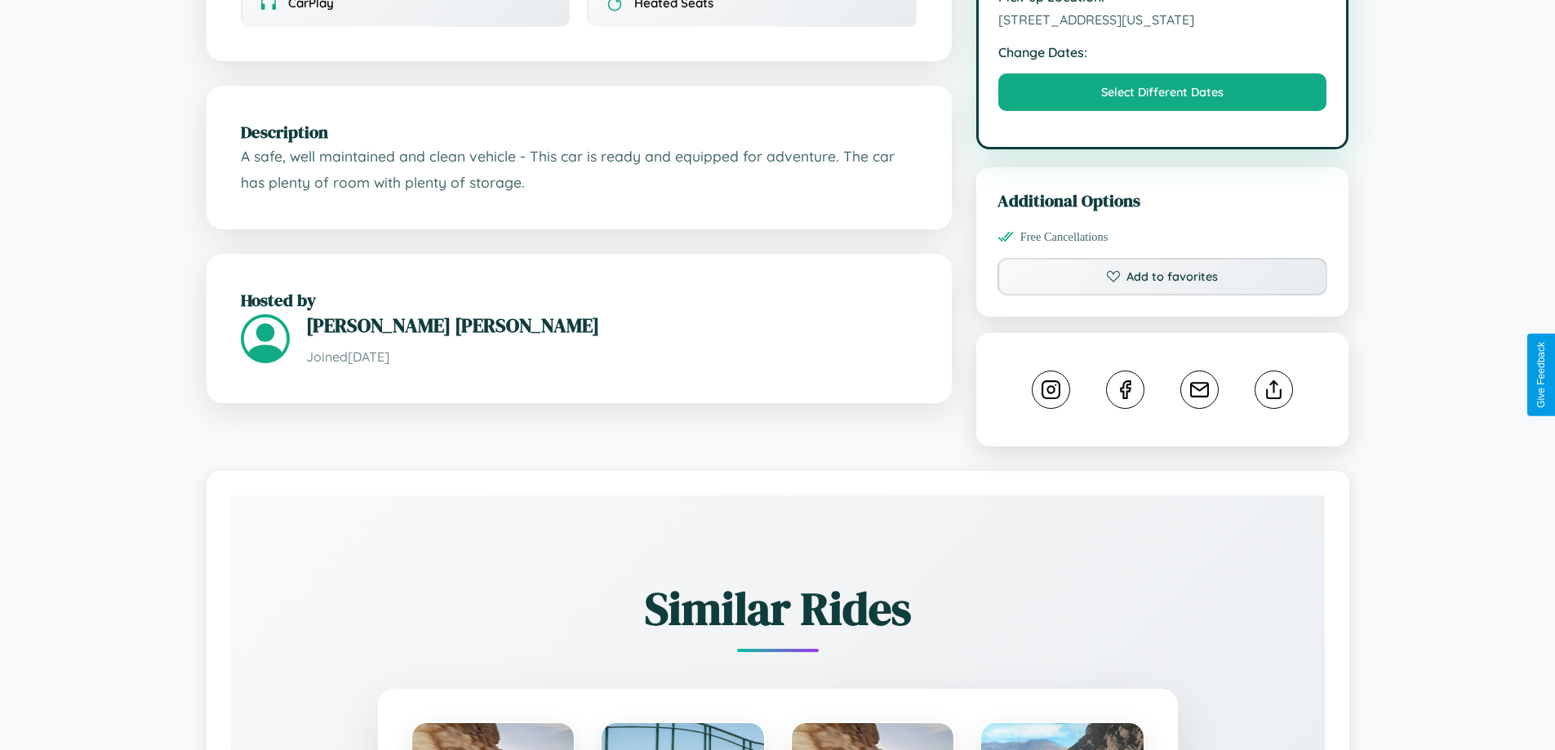
scroll to position [552, 0]
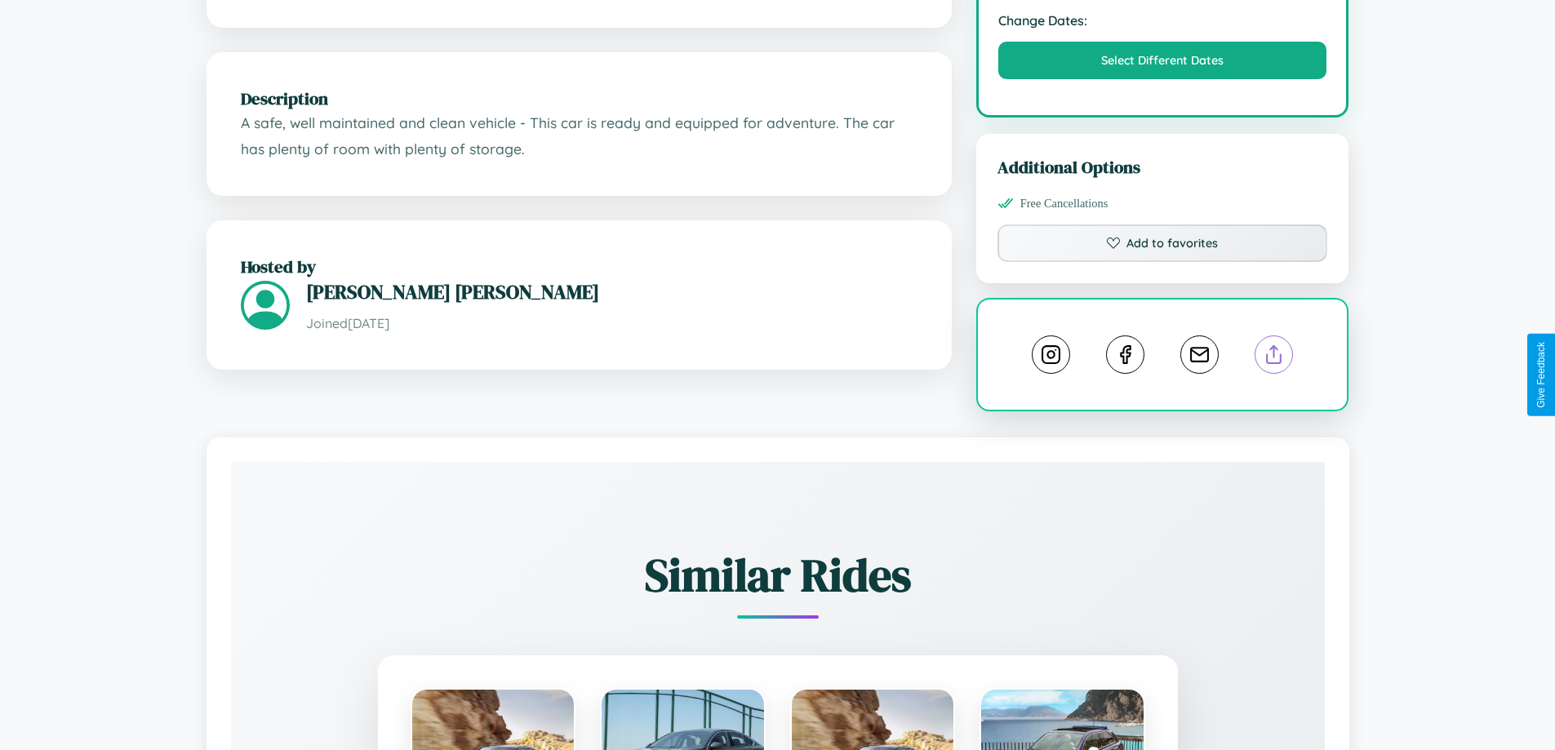
click at [1274, 357] on line at bounding box center [1274, 351] width 0 height 11
